Goal: Information Seeking & Learning: Learn about a topic

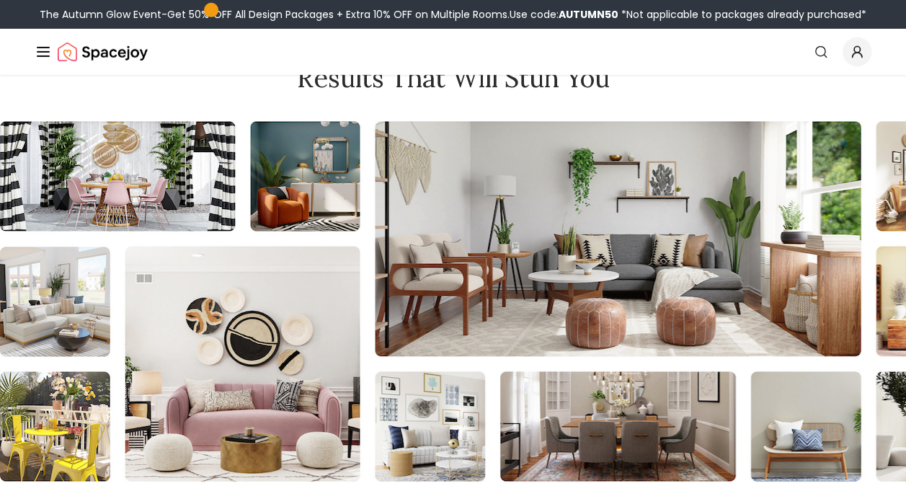
scroll to position [13225, 0]
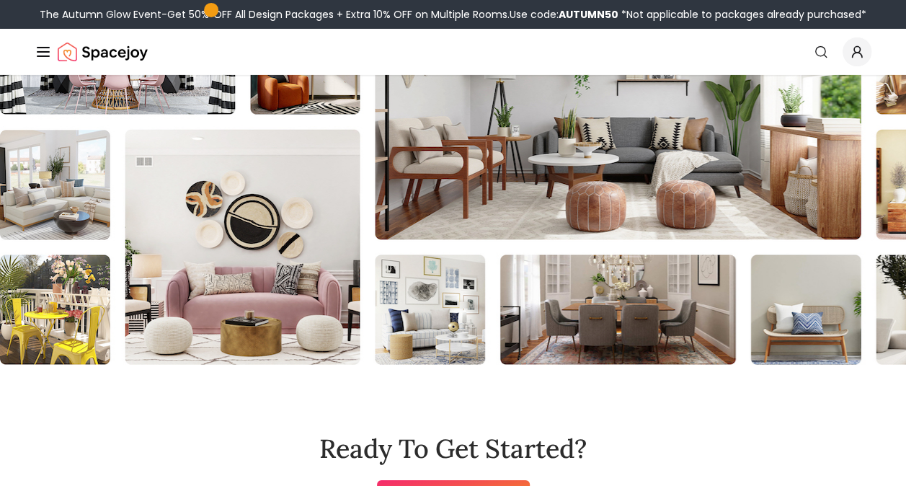
scroll to position [13369, 0]
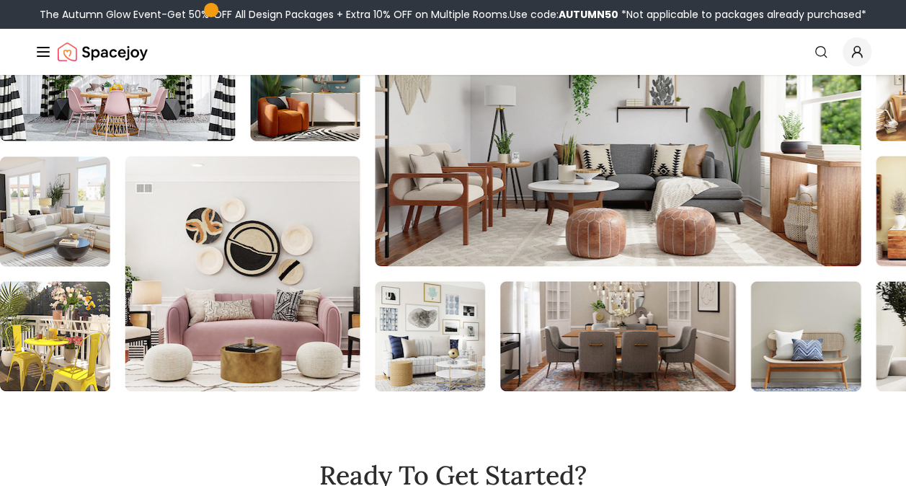
scroll to position [13297, 0]
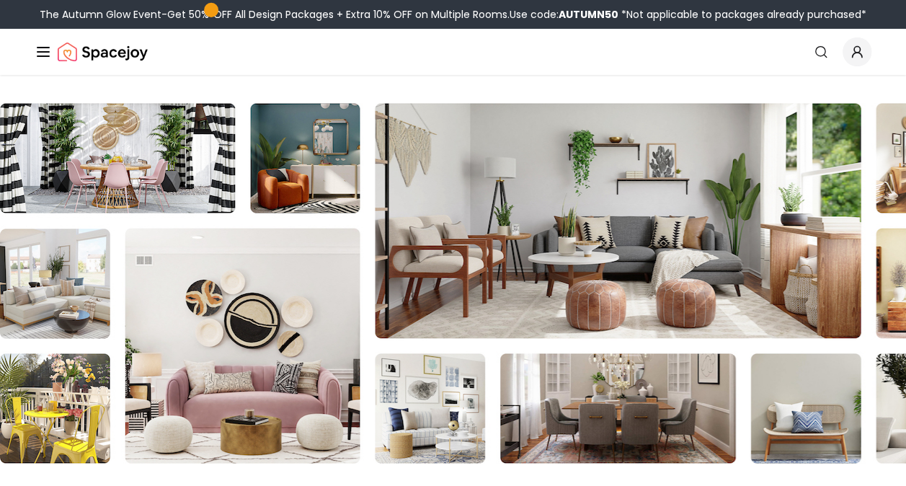
scroll to position [13225, 0]
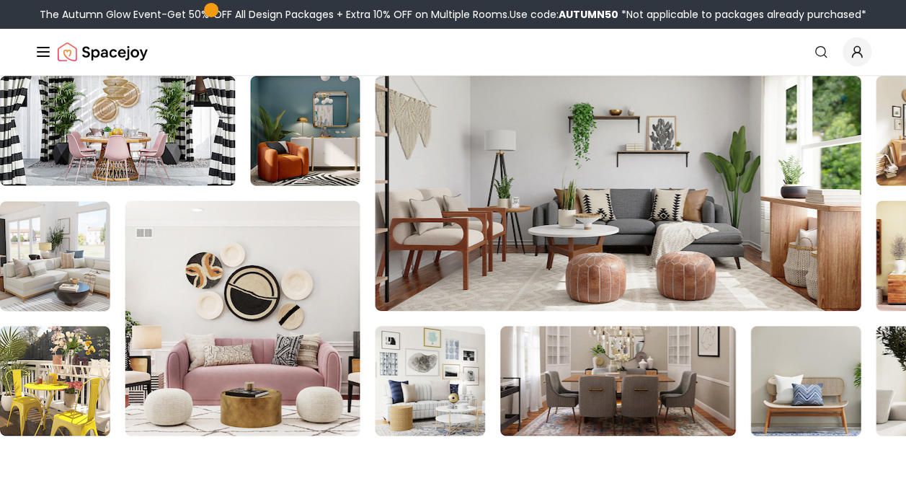
scroll to position [13297, 0]
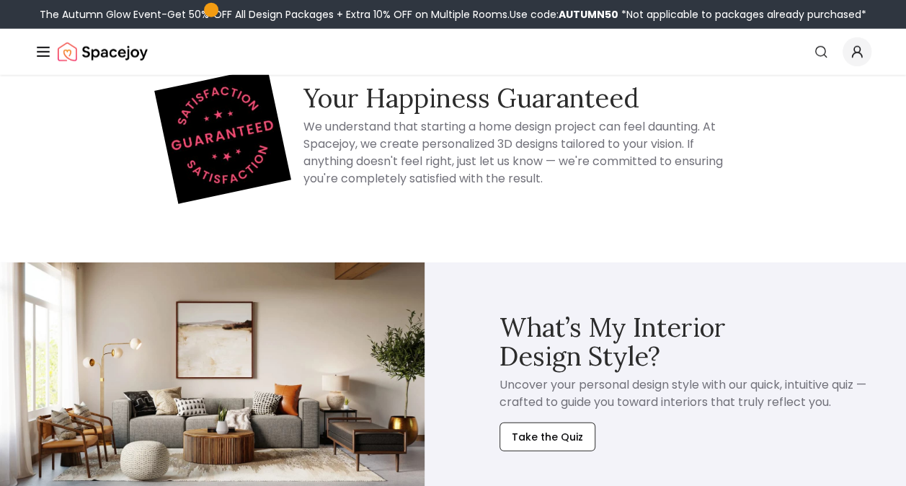
scroll to position [12720, 0]
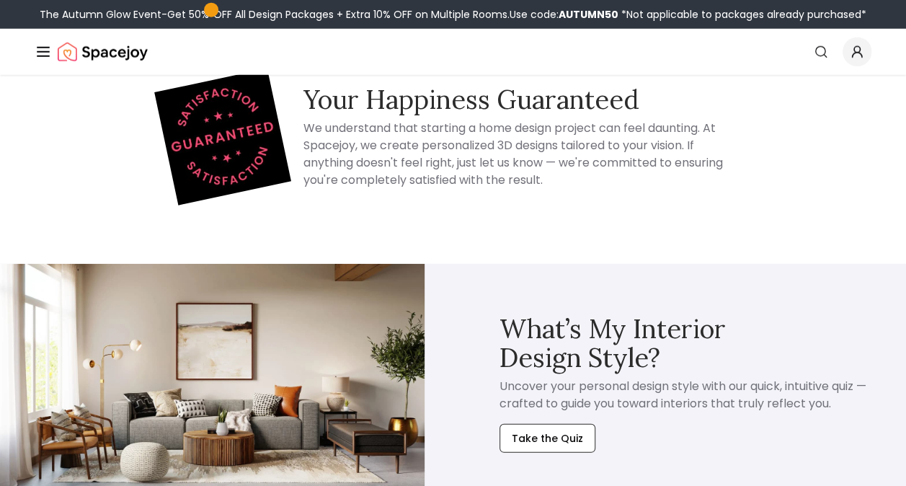
click at [278, 315] on img at bounding box center [212, 383] width 425 height 239
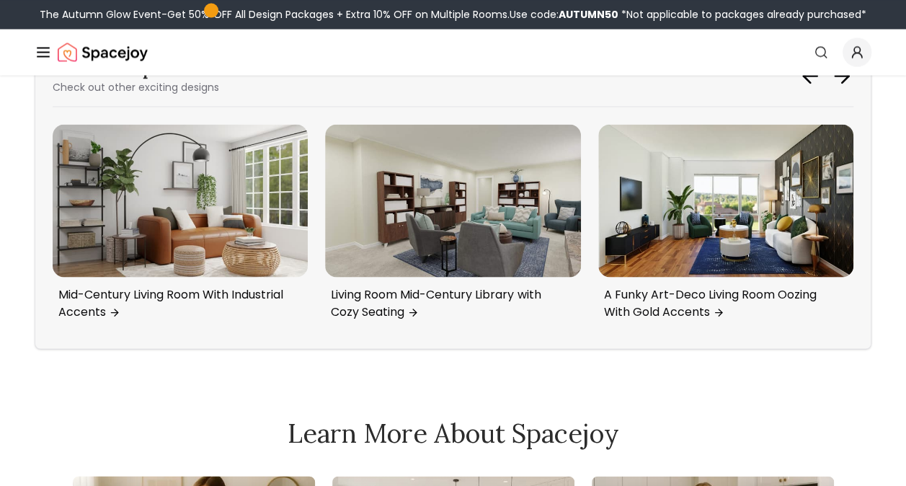
scroll to position [11999, 0]
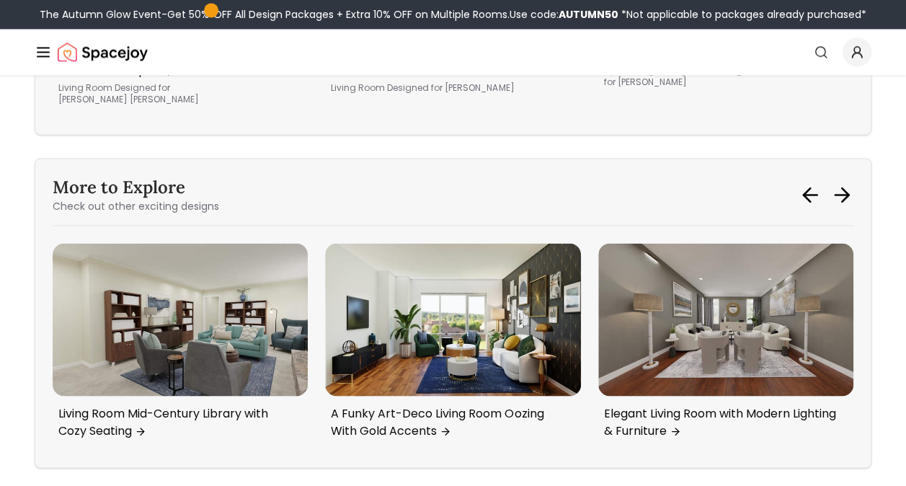
click at [266, 275] on img "5 / 6" at bounding box center [180, 320] width 255 height 154
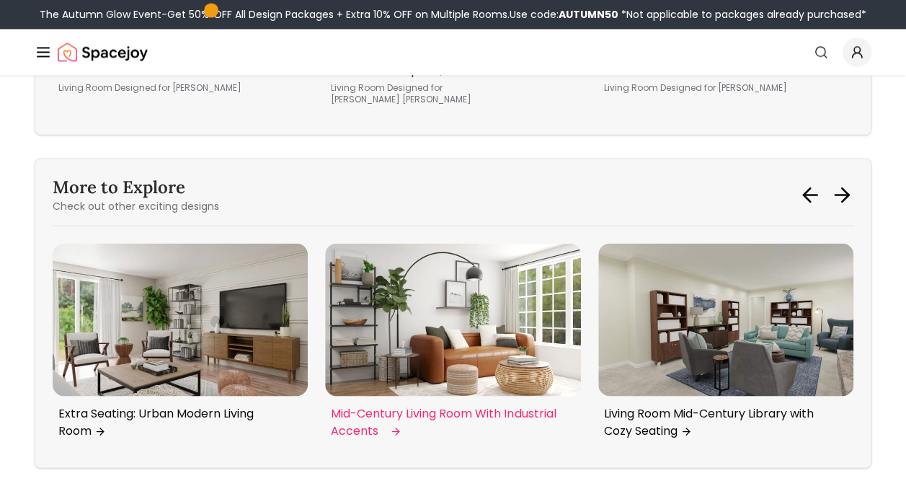
click at [513, 249] on img "4 / 6" at bounding box center [452, 320] width 255 height 154
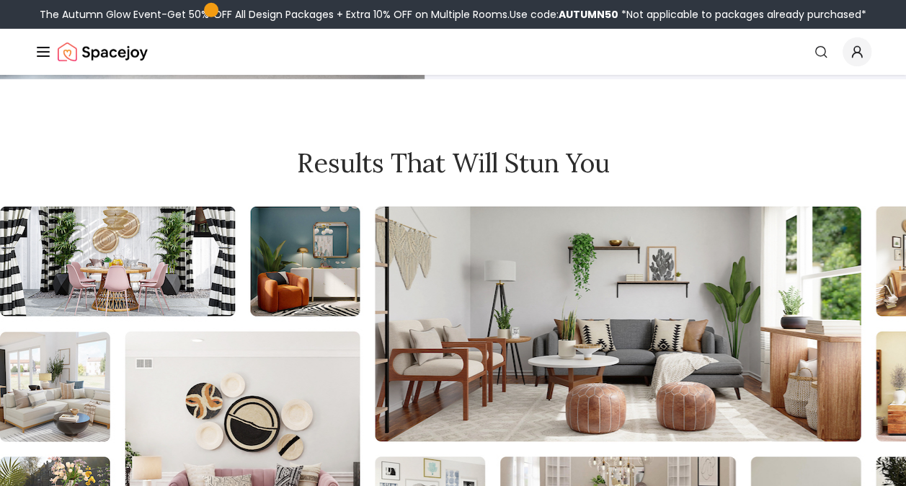
scroll to position [13225, 0]
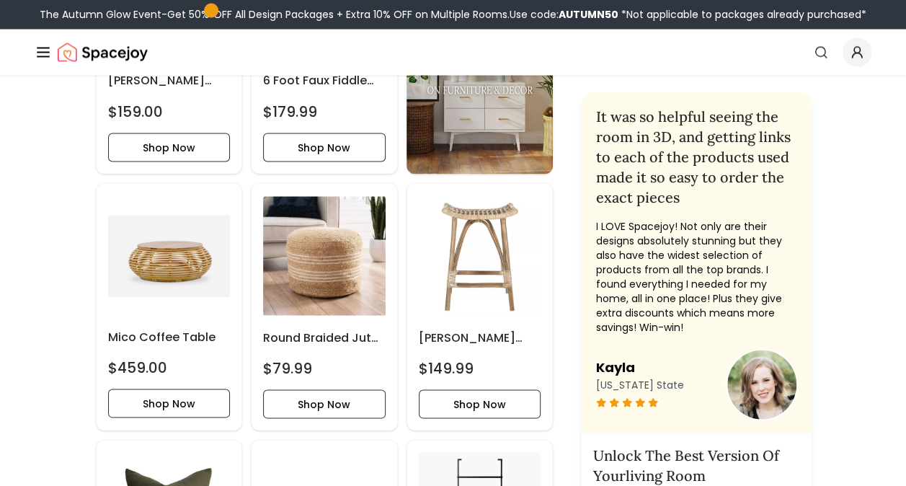
scroll to position [1226, 0]
